Goal: Find specific page/section: Find specific page/section

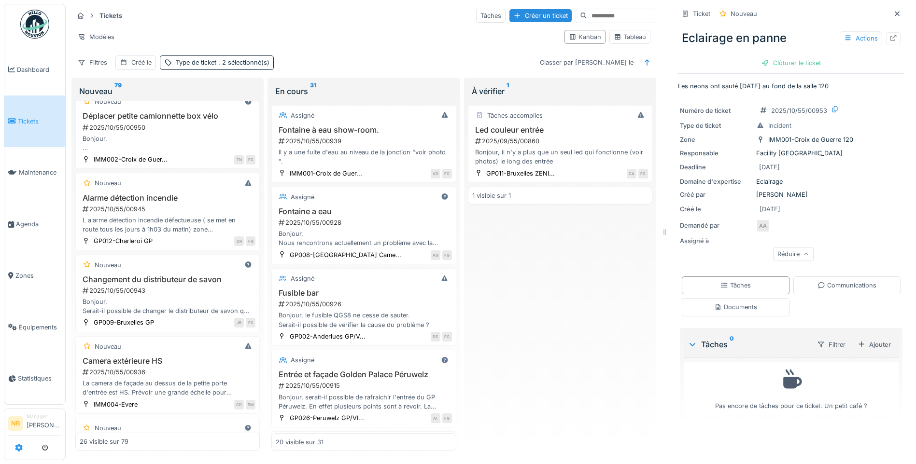
click at [21, 451] on icon at bounding box center [19, 448] width 8 height 8
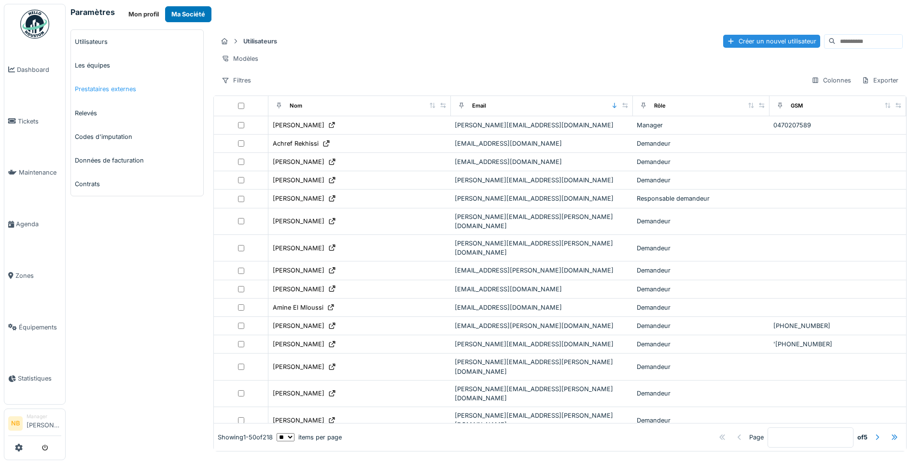
click at [104, 90] on link "Prestataires externes" at bounding box center [137, 89] width 132 height 24
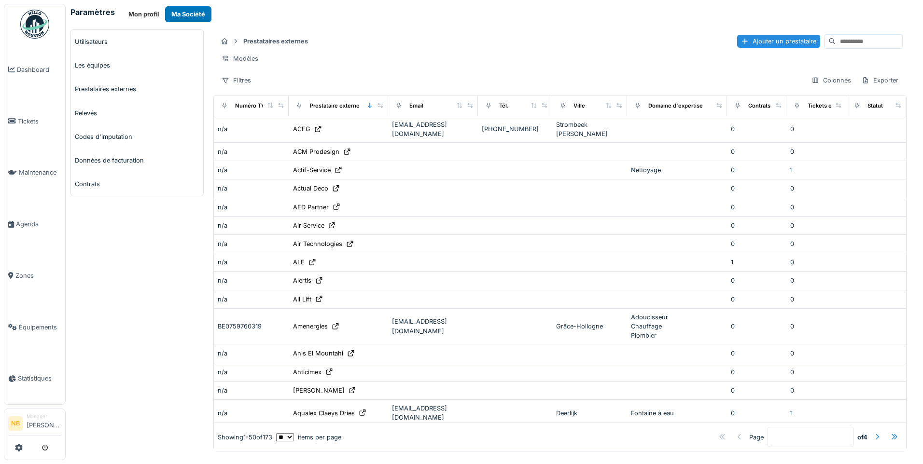
click at [836, 41] on input at bounding box center [869, 42] width 67 height 14
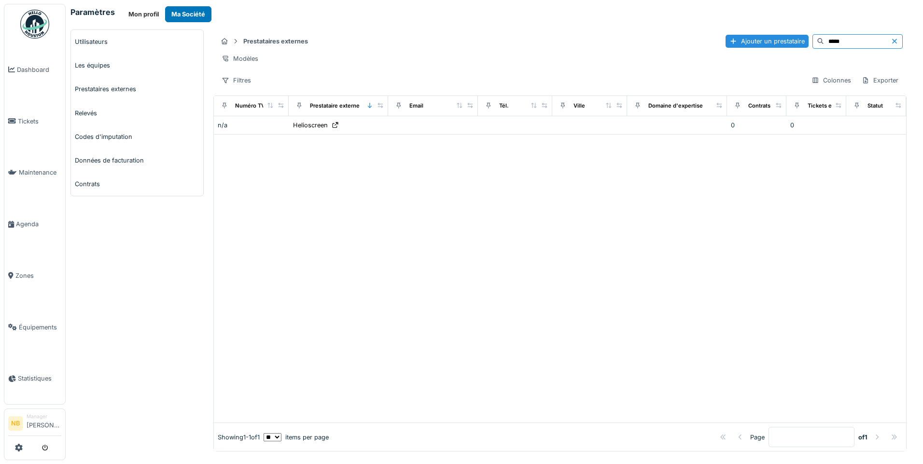
type input "*****"
click at [542, 227] on div at bounding box center [560, 279] width 692 height 288
click at [29, 119] on span "Tickets" at bounding box center [39, 121] width 43 height 9
